Goal: Task Accomplishment & Management: Use online tool/utility

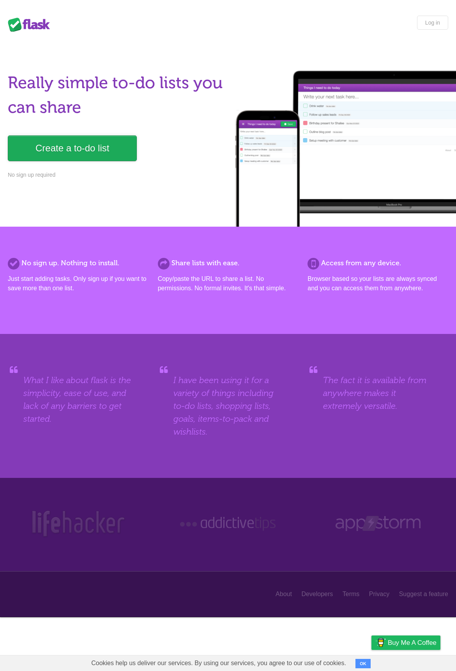
click at [83, 150] on link "Create a to-do list" at bounding box center [72, 148] width 129 height 26
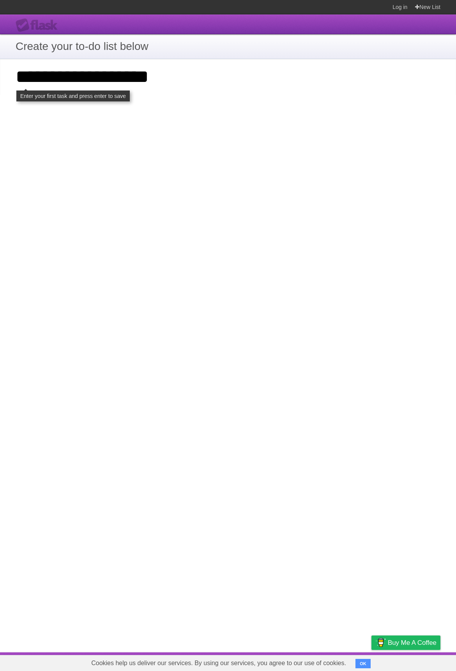
type input "**********"
click input "**********" at bounding box center [0, 0] width 0 height 0
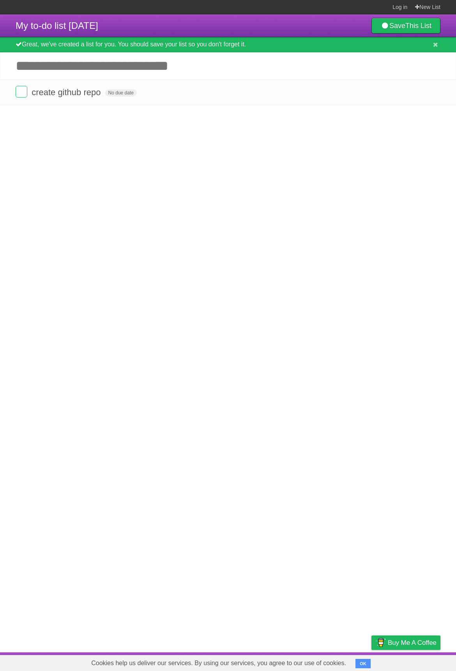
click input "*********" at bounding box center [0, 0] width 0 height 0
